Goal: Transaction & Acquisition: Purchase product/service

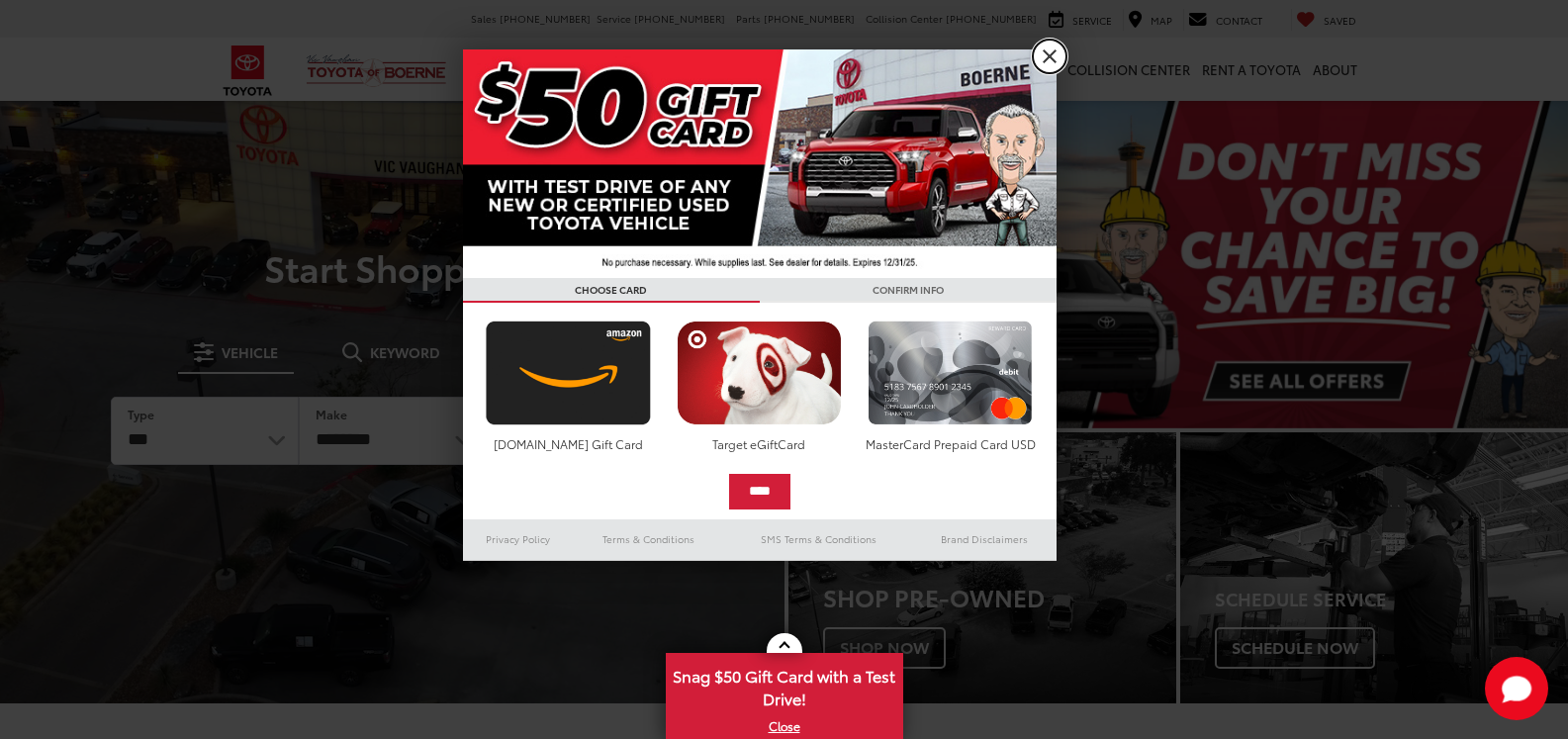
click at [1048, 59] on link "X" at bounding box center [1050, 57] width 34 height 34
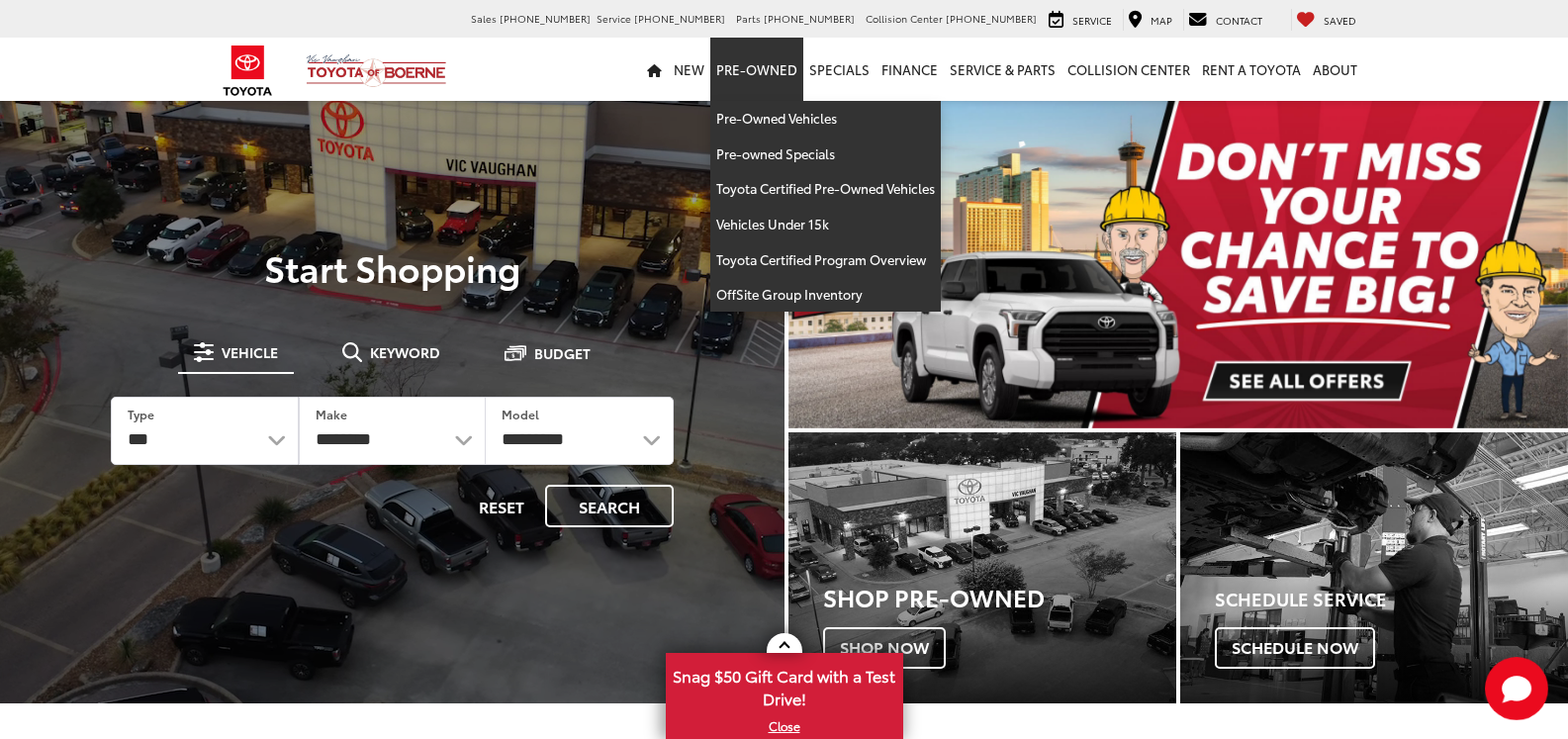
click at [768, 69] on link "Pre-Owned" at bounding box center [756, 70] width 93 height 64
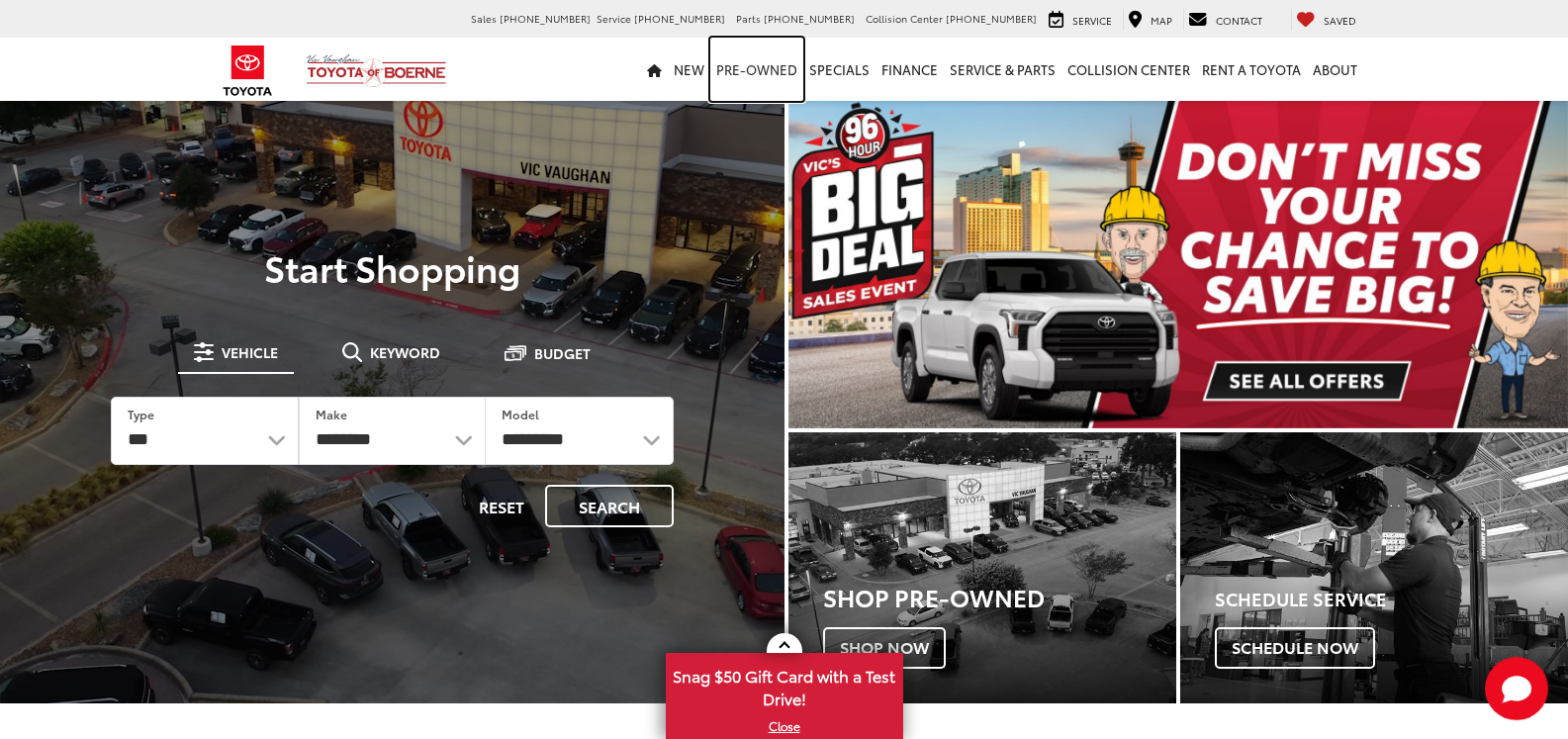
click at [768, 69] on link "Pre-Owned" at bounding box center [756, 70] width 93 height 64
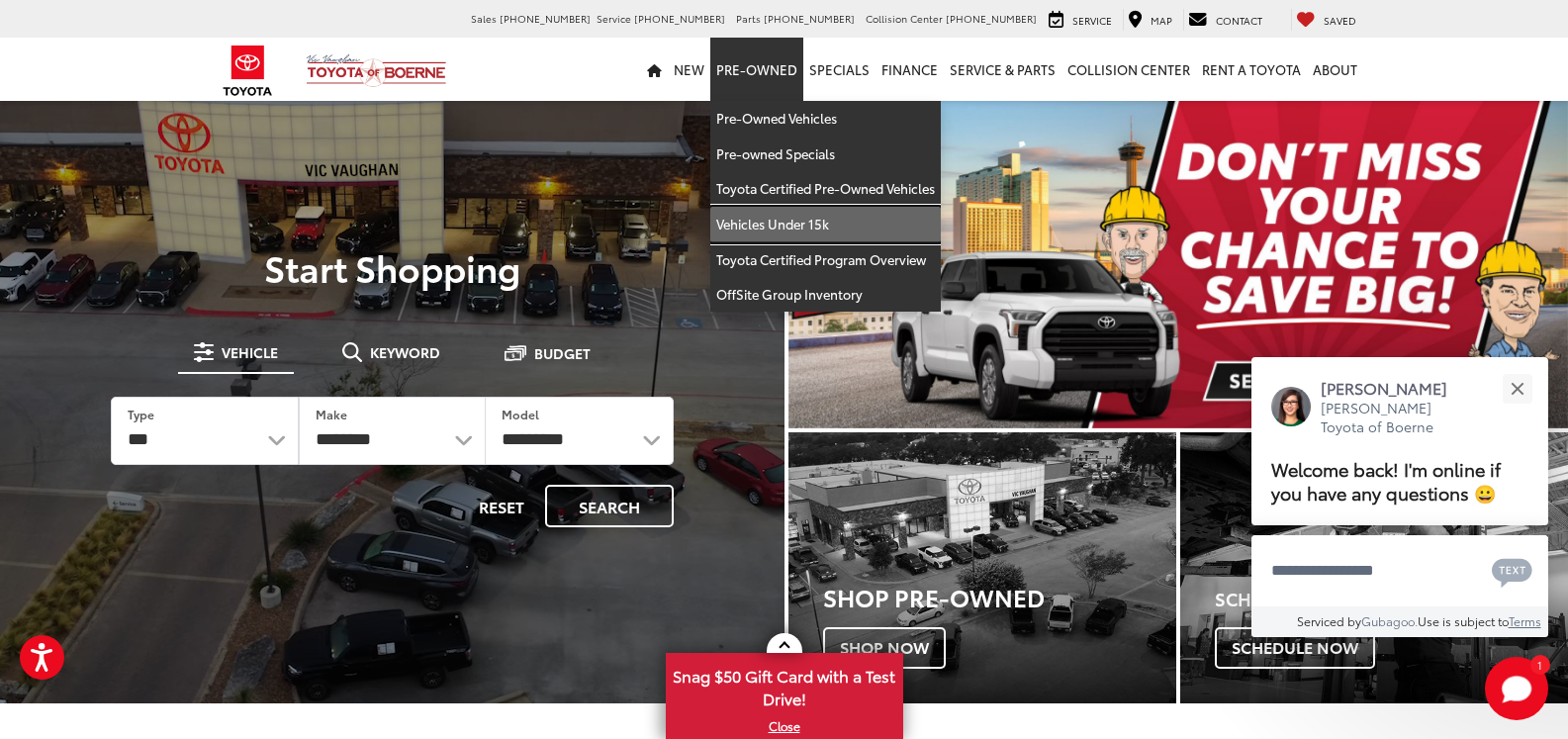
click at [765, 218] on link "Vehicles Under 15k" at bounding box center [825, 225] width 230 height 36
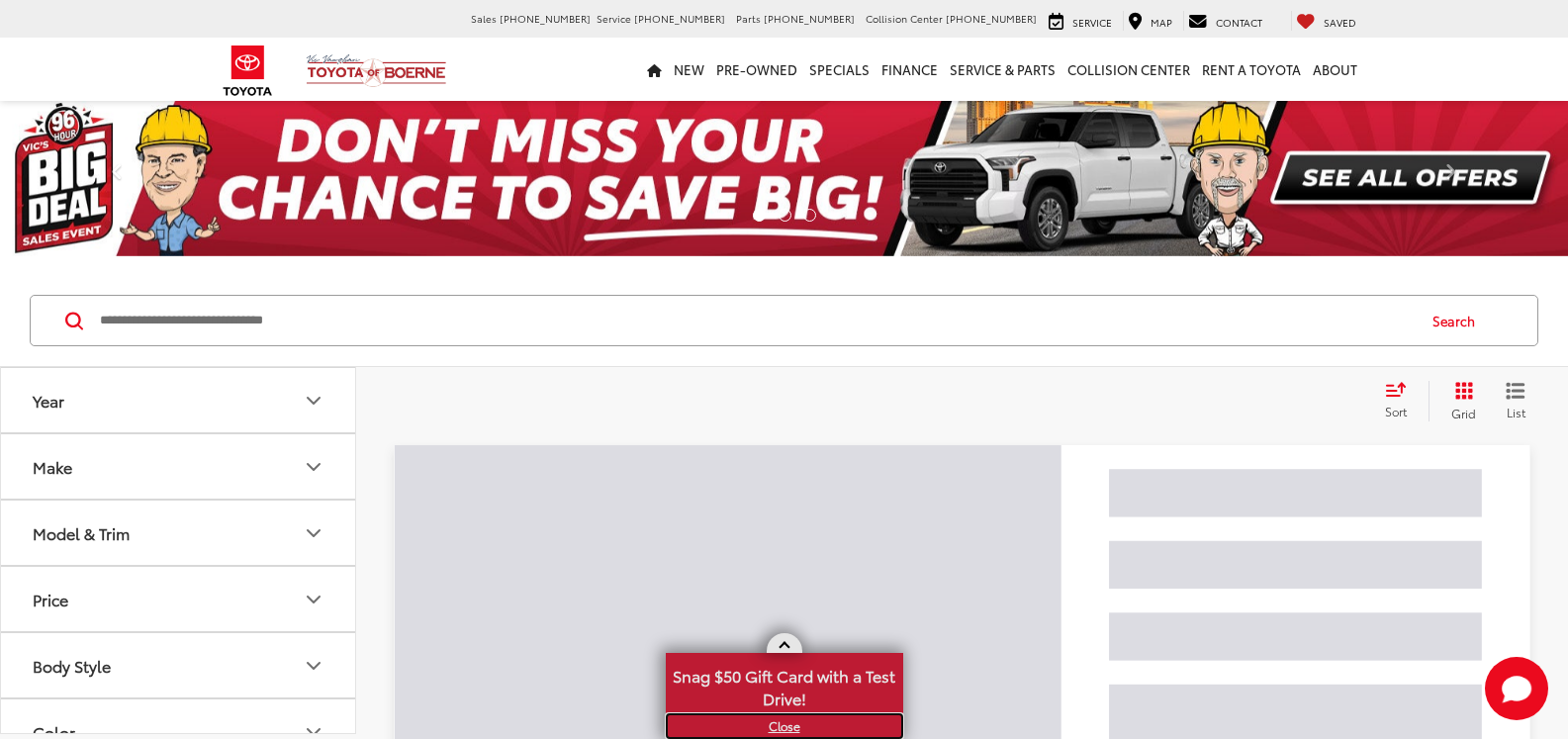
click at [783, 718] on link "X" at bounding box center [784, 726] width 233 height 22
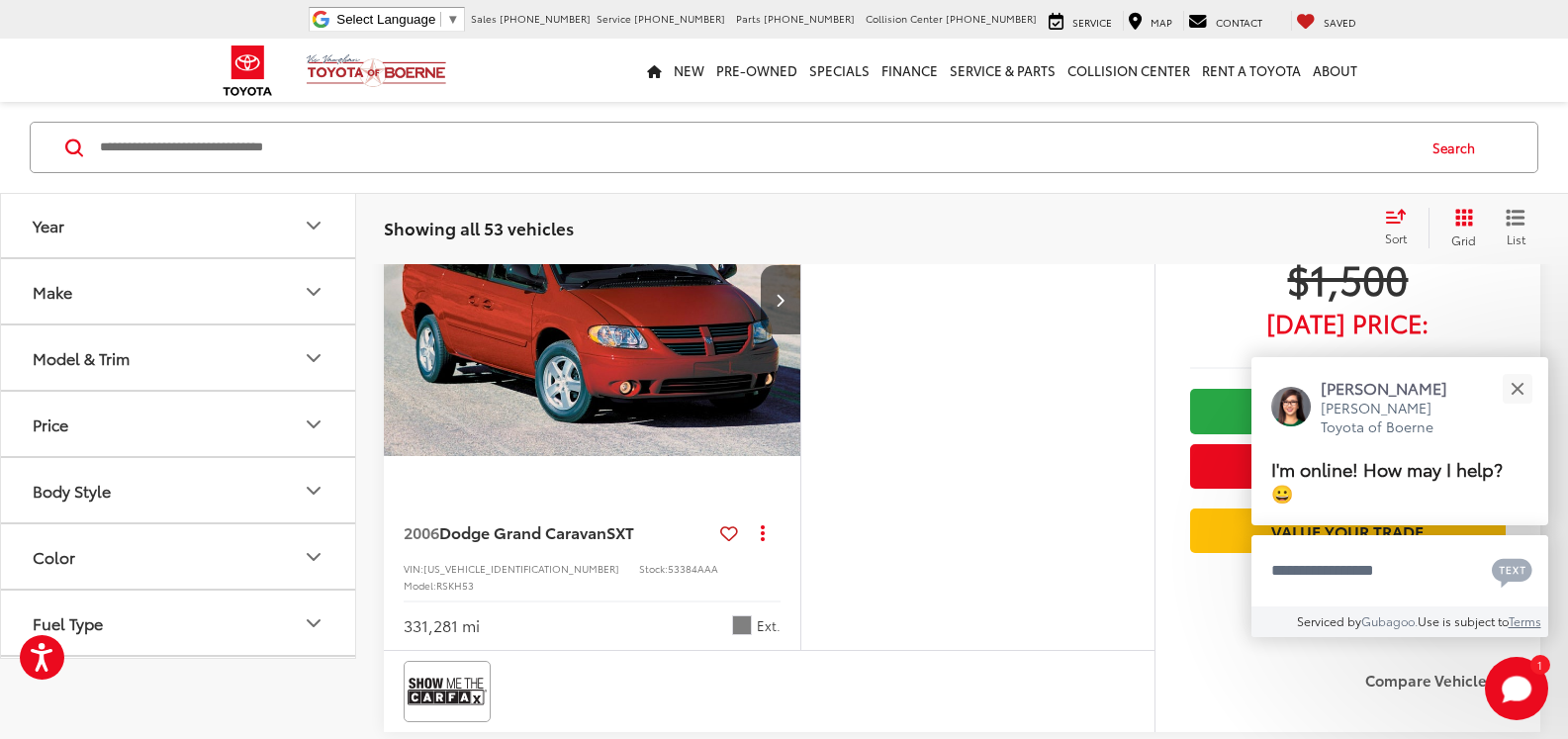
scroll to position [99, 0]
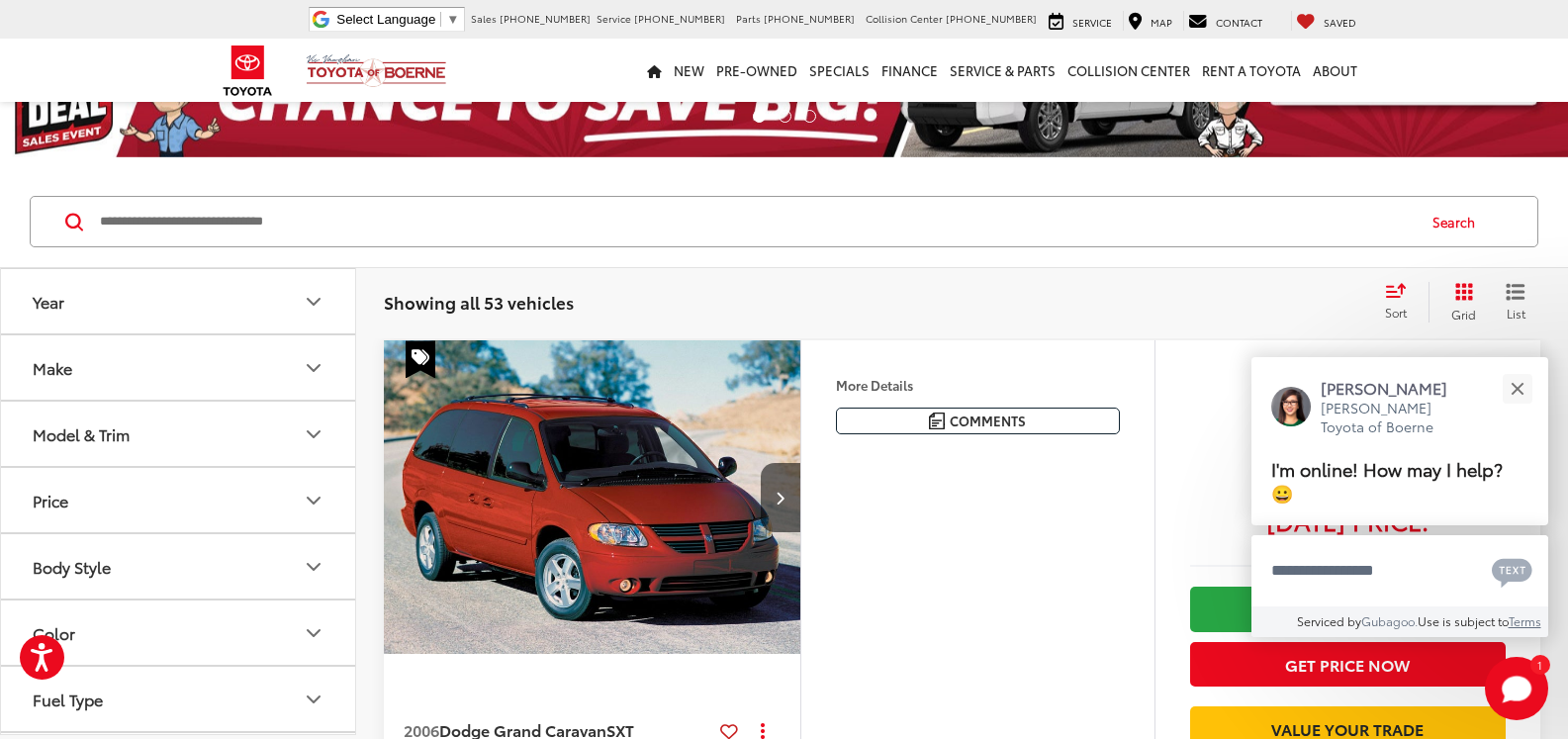
click at [305, 565] on icon "Body Style" at bounding box center [314, 567] width 24 height 24
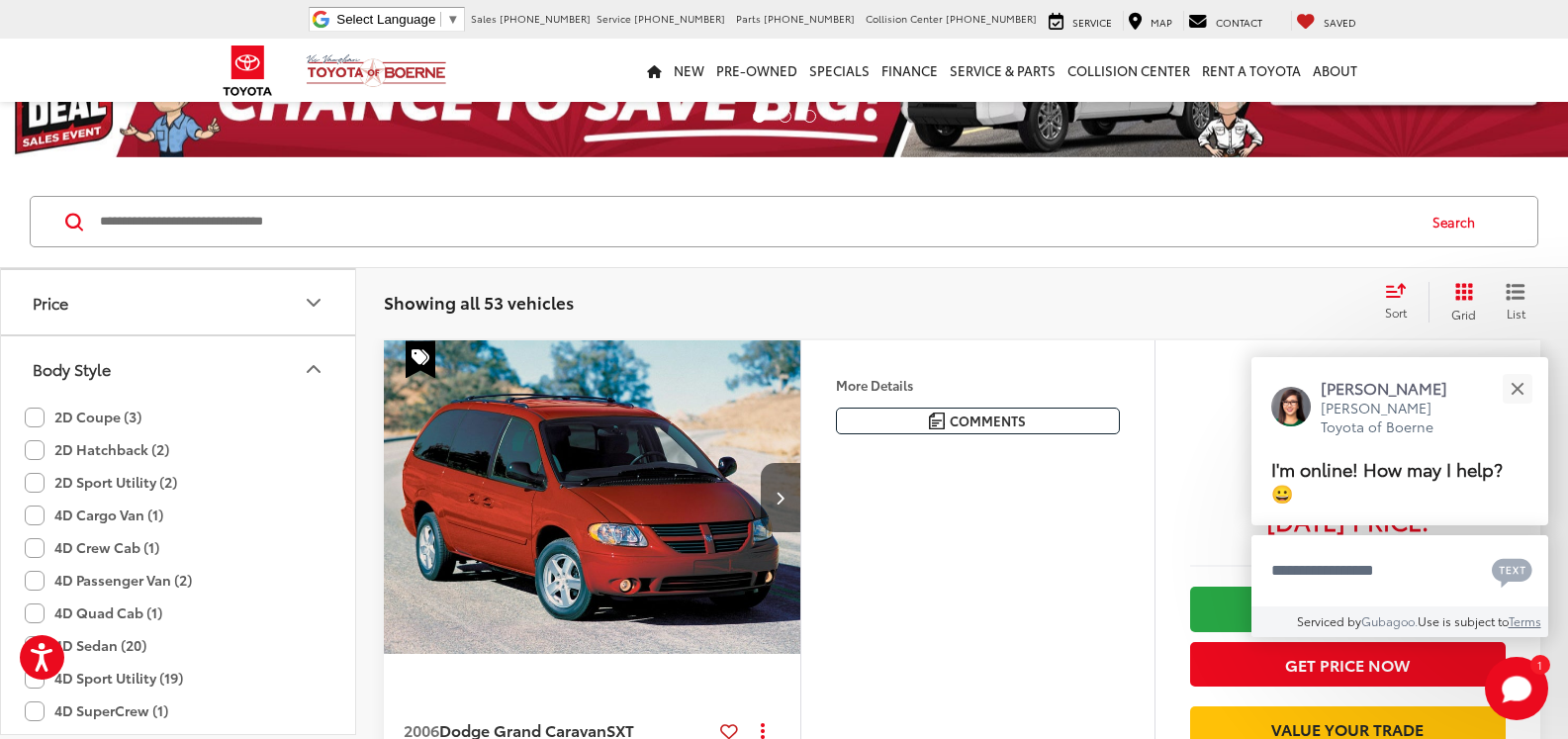
scroll to position [297, 0]
click at [30, 446] on label "4D Crew Cab (1)" at bounding box center [92, 448] width 134 height 33
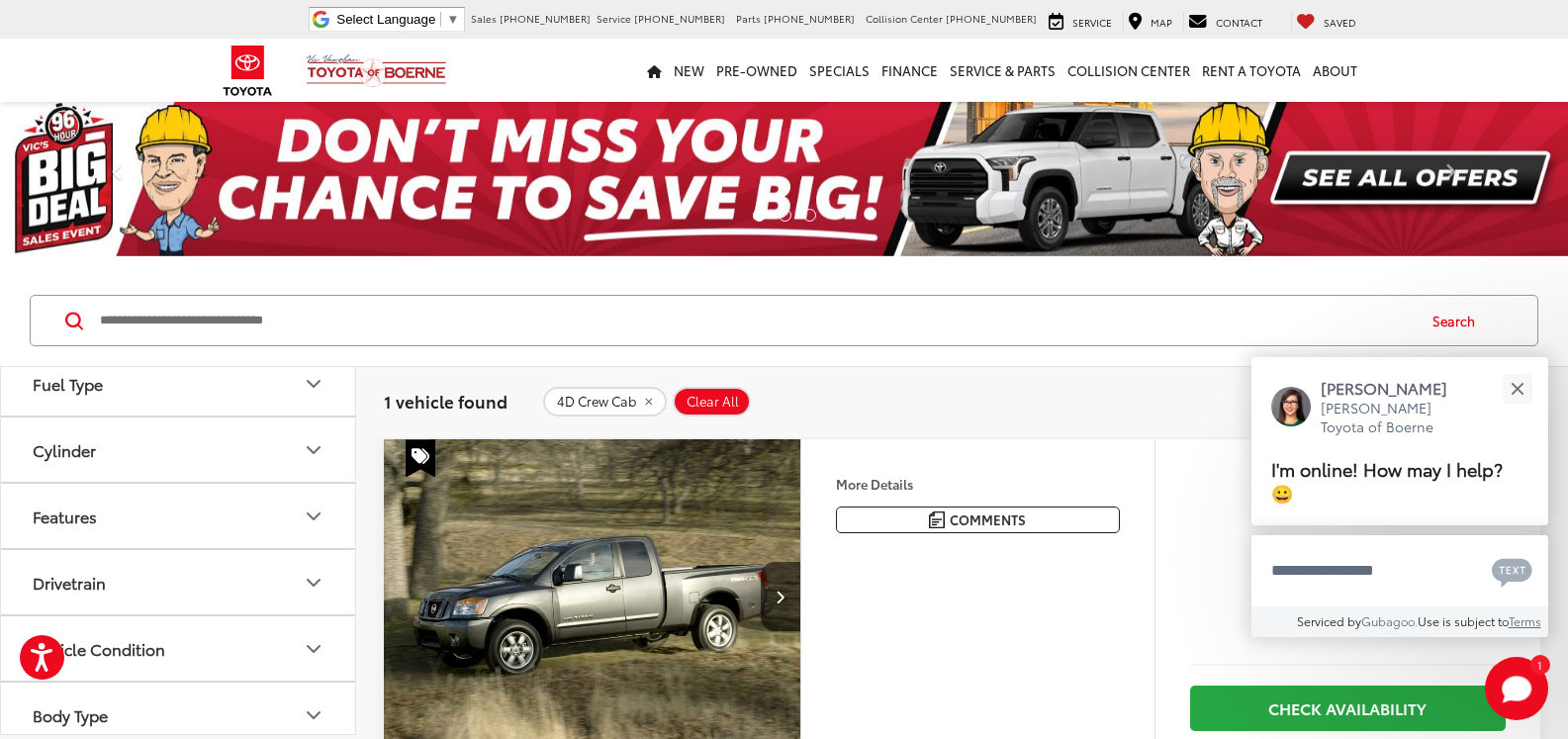
scroll to position [871, 0]
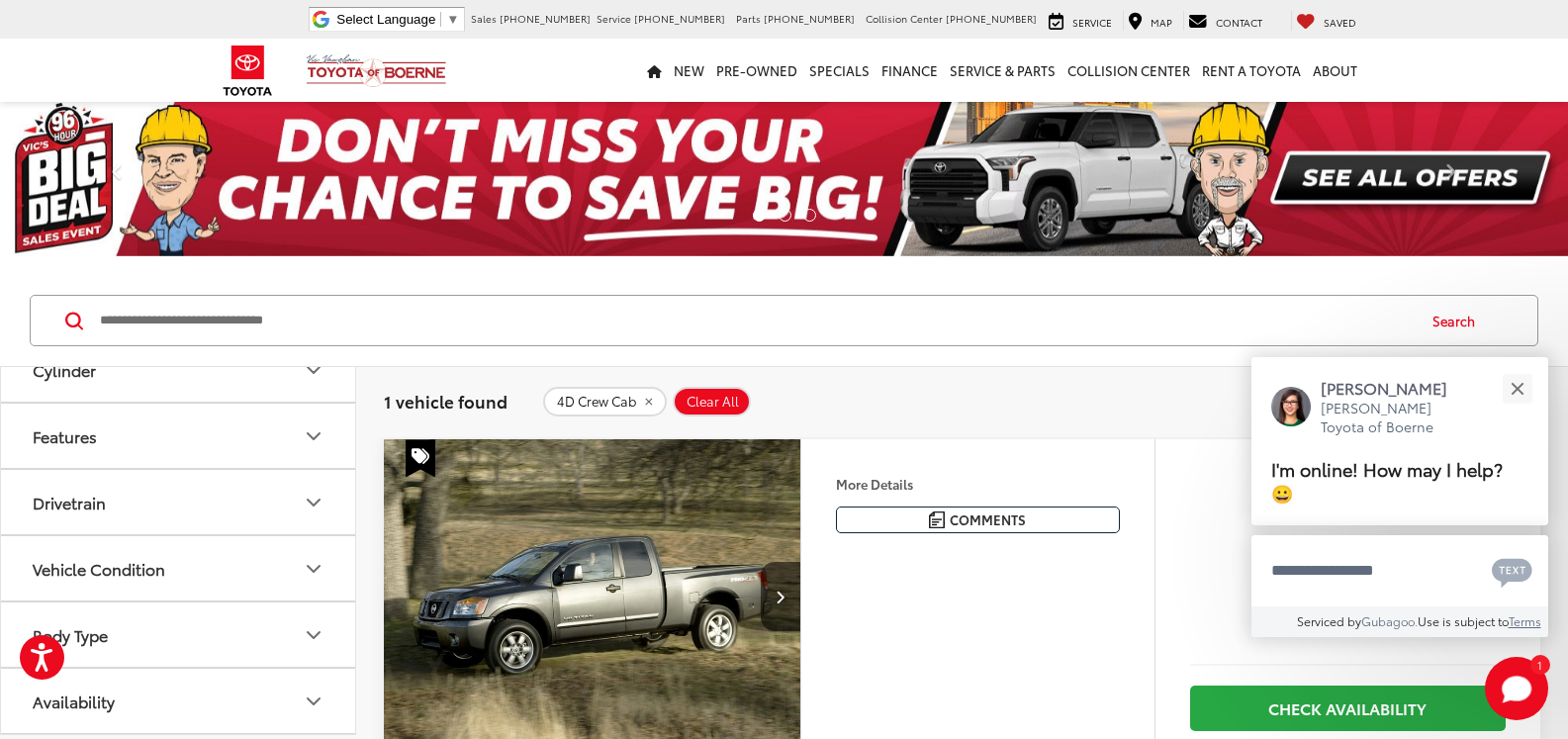
click at [309, 635] on icon "Body Type" at bounding box center [314, 635] width 24 height 24
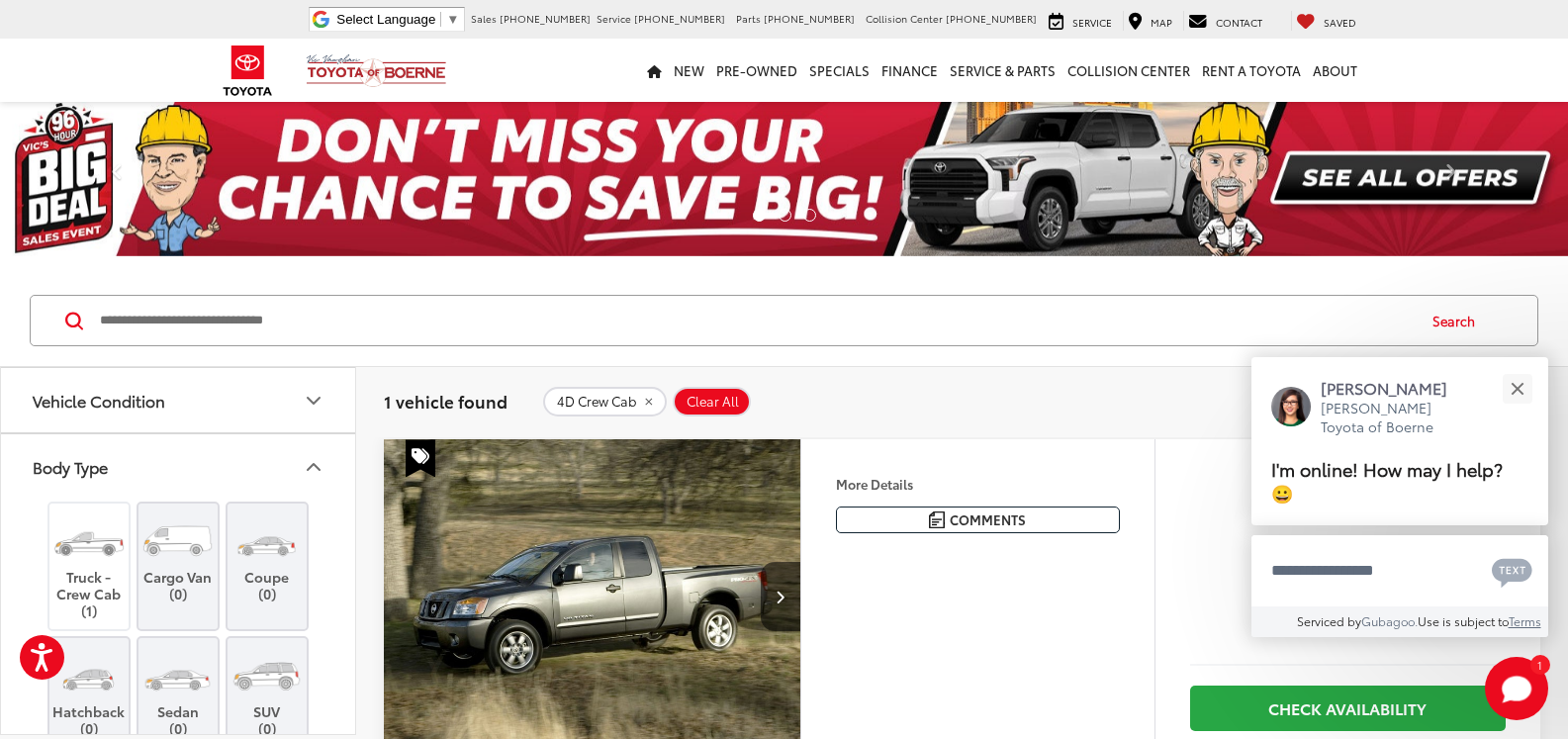
scroll to position [996, 0]
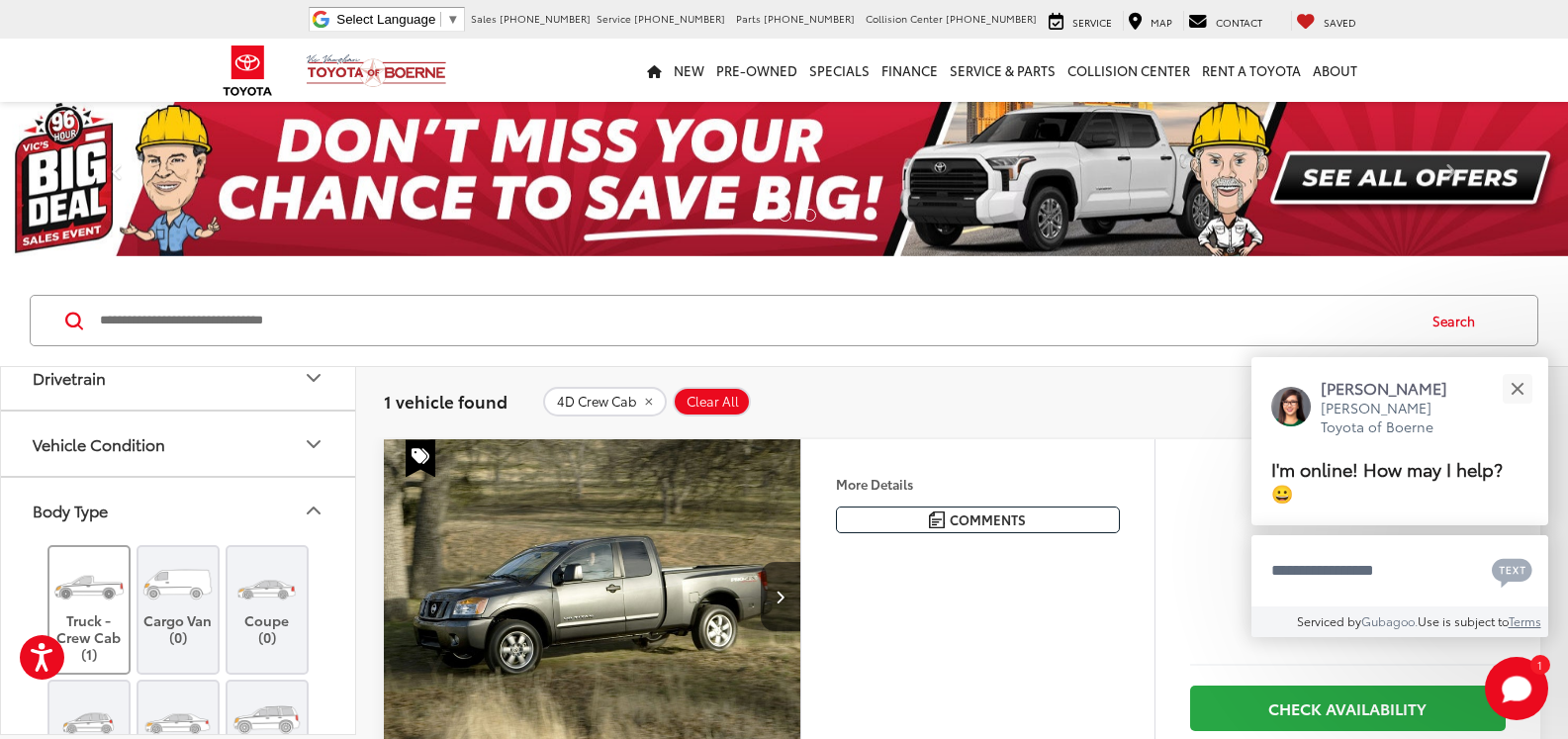
drag, startPoint x: 97, startPoint y: 627, endPoint x: 96, endPoint y: 615, distance: 12.0
click at [96, 620] on label "Truck - Crew Cab (1)" at bounding box center [90, 610] width 80 height 106
